Goal: Task Accomplishment & Management: Manage account settings

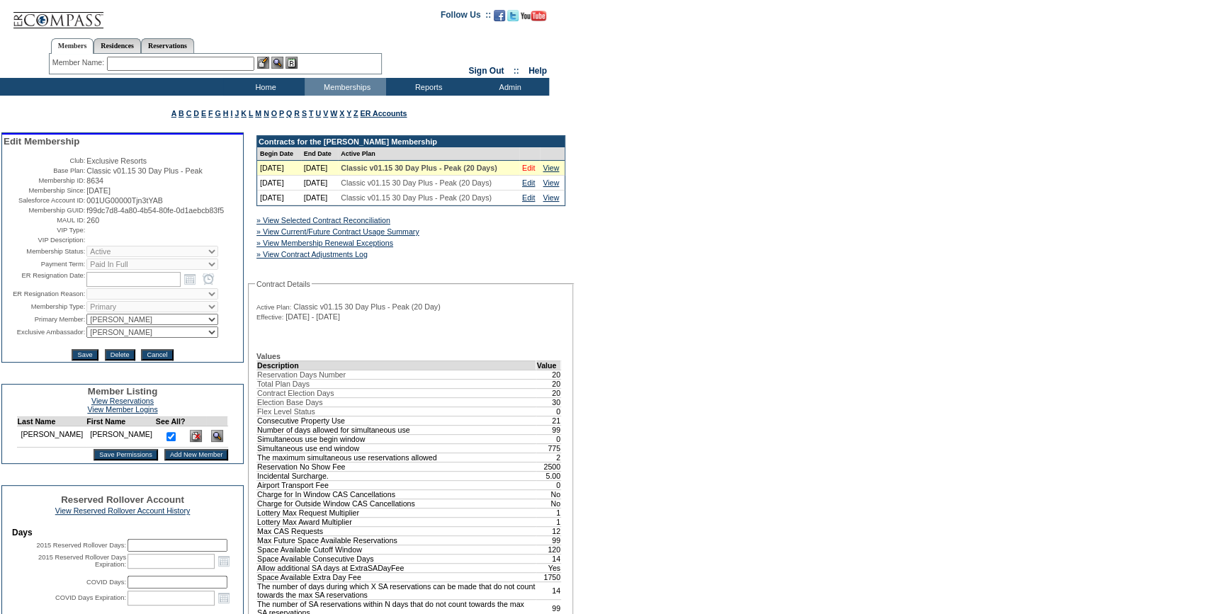
click at [525, 172] on link "Edit" at bounding box center [528, 168] width 13 height 8
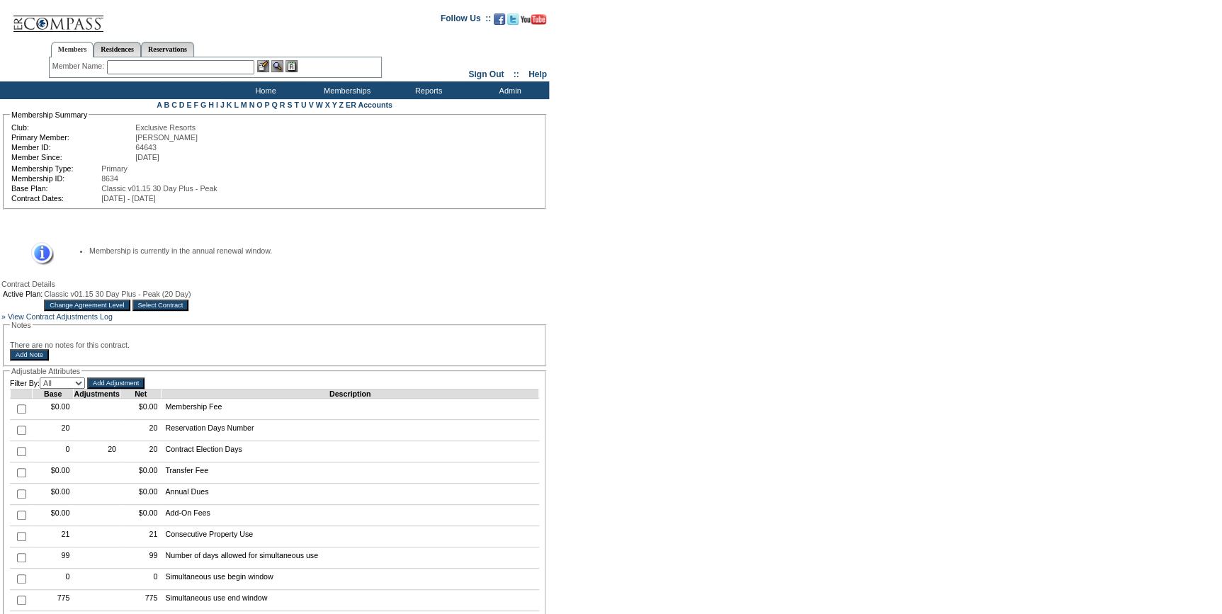
click at [19, 456] on input "checkbox" at bounding box center [21, 451] width 9 height 9
checkbox input "true"
click at [132, 389] on input "Add Adjustment" at bounding box center [115, 382] width 57 height 11
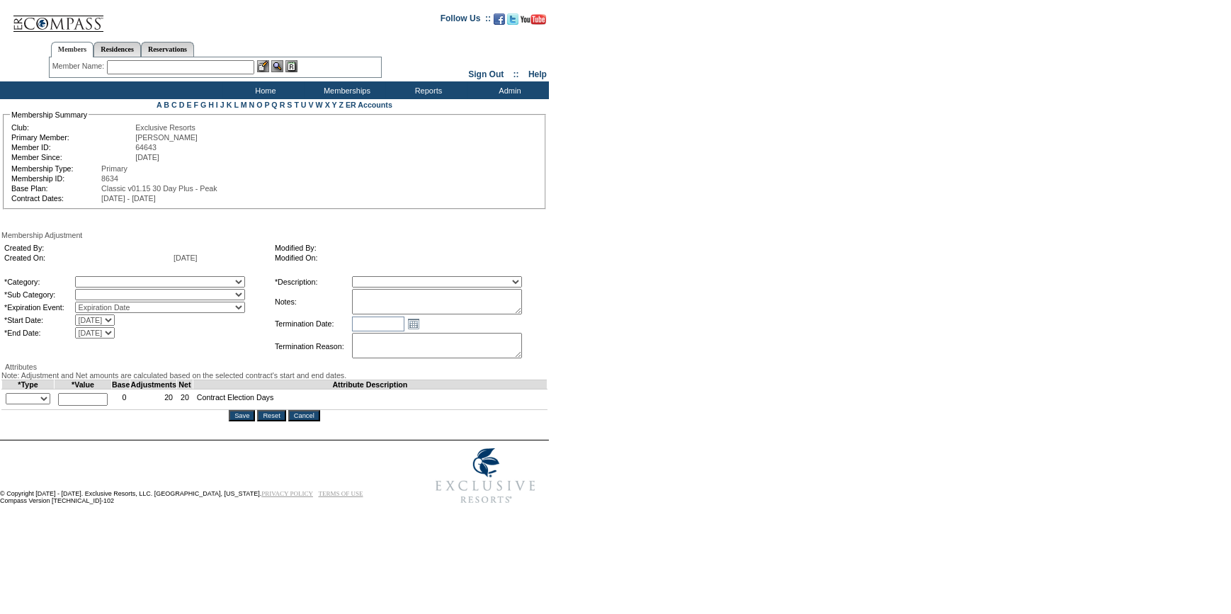
click at [195, 286] on select "A La Carte Days Contract Election Days Converted Days Coronavirus Other Referra…" at bounding box center [160, 281] width 170 height 11
select select "56"
click at [103, 278] on select "A La Carte Days Contract Election Days Converted Days Coronavirus Other Referra…" at bounding box center [160, 281] width 170 height 11
